Goal: Check status: Check status

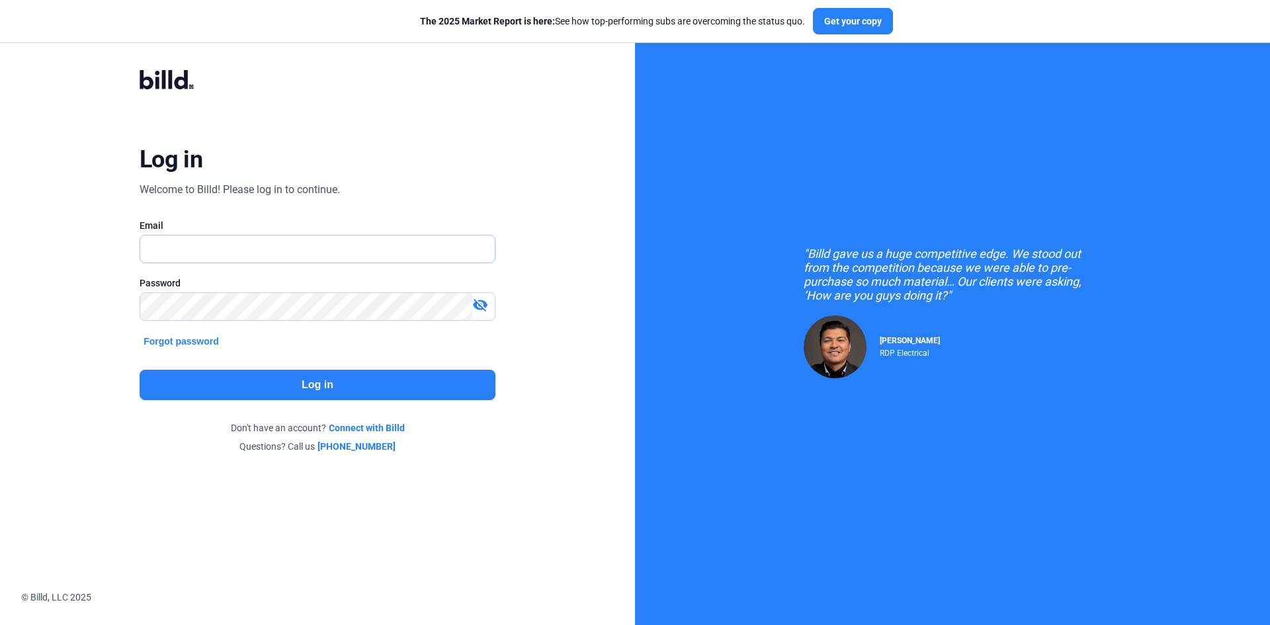
type input "[EMAIL_ADDRESS][DOMAIN_NAME]"
click at [296, 394] on button "Log in" at bounding box center [318, 385] width 356 height 30
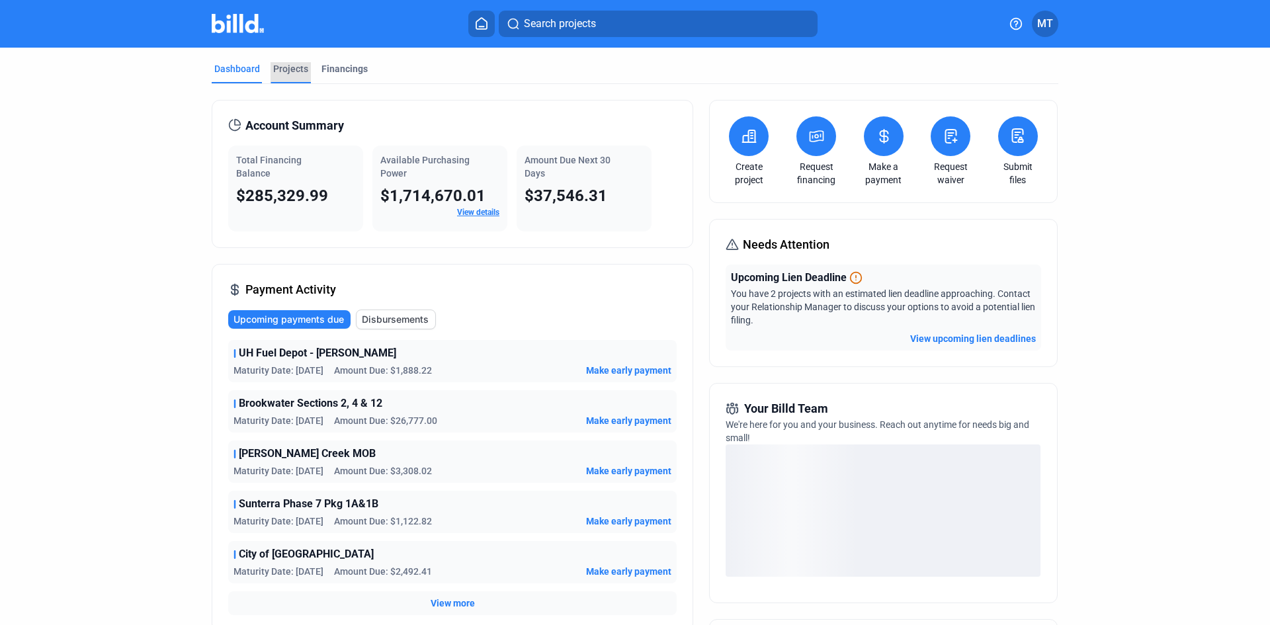
click at [298, 70] on div "Projects" at bounding box center [290, 68] width 35 height 13
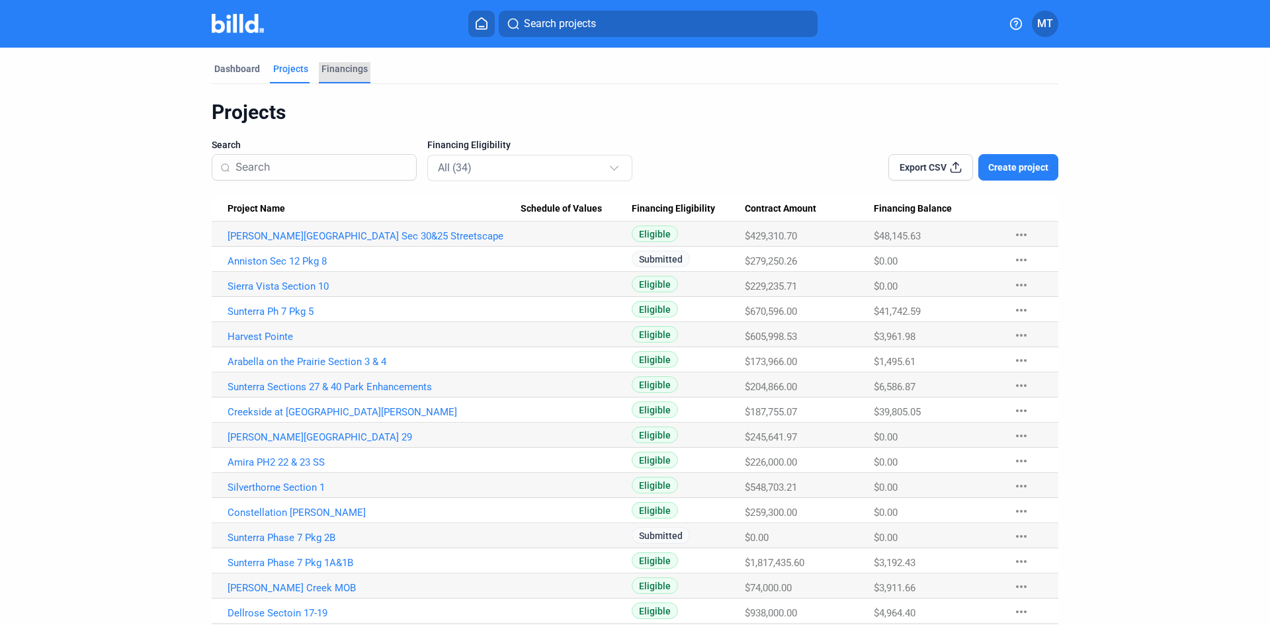
click at [349, 65] on div "Financings" at bounding box center [344, 68] width 46 height 13
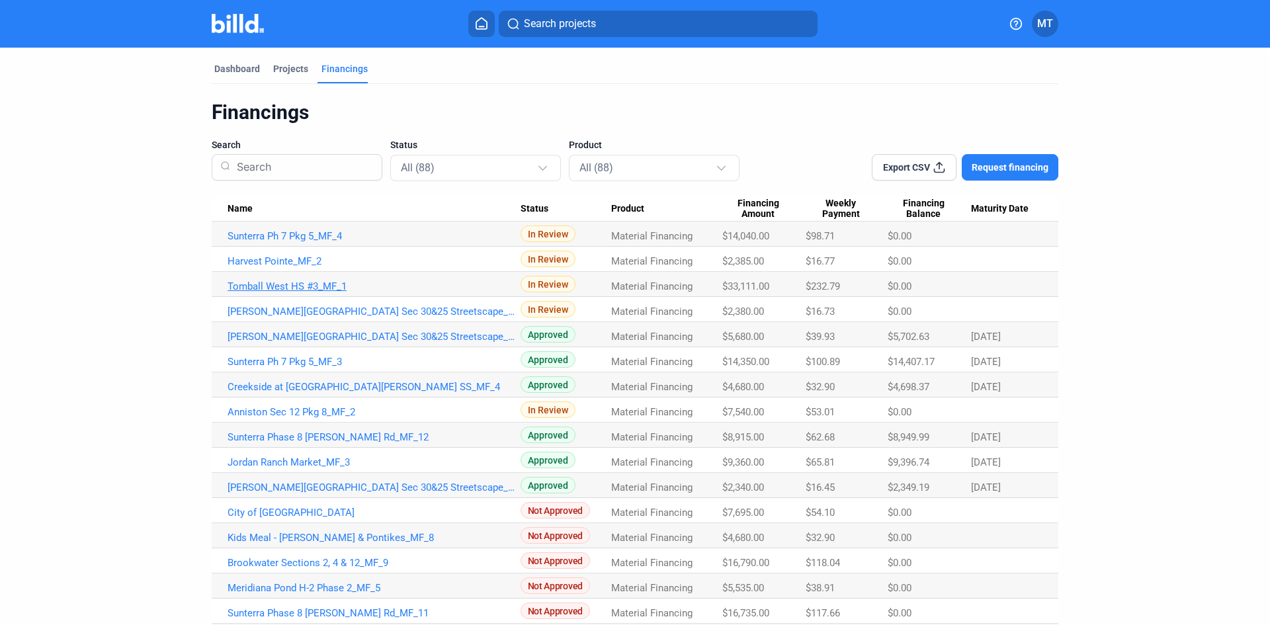
click at [304, 290] on link "Tomball West HS #3_MF_1" at bounding box center [373, 286] width 293 height 12
